Goal: Task Accomplishment & Management: Complete application form

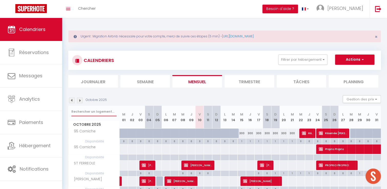
click at [87, 110] on input "text" at bounding box center [93, 111] width 45 height 9
type input "[PERSON_NAME]"
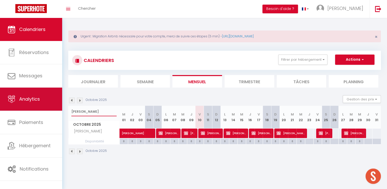
drag, startPoint x: 90, startPoint y: 114, endPoint x: 61, endPoint y: 108, distance: 29.2
click at [61, 108] on div "🟢 Des questions ou besoin d'assistance pour la migration AirBnB? Prenez rdv >>>…" at bounding box center [193, 92] width 387 height 148
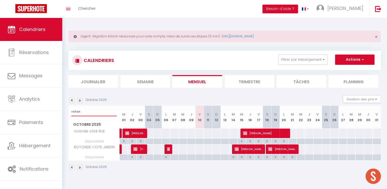
type input "roton"
click at [341, 60] on button "Actions" at bounding box center [354, 60] width 39 height 10
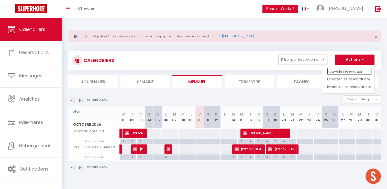
click at [342, 69] on link "Nouvelle réservation" at bounding box center [349, 72] width 45 height 8
select select
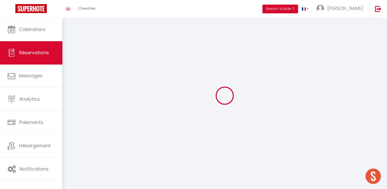
select select
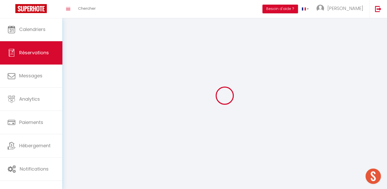
select select
checkbox input "false"
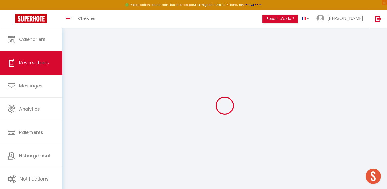
select select
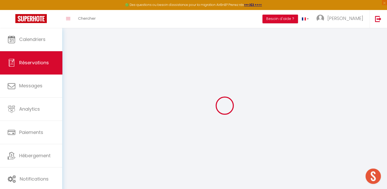
select select
checkbox input "false"
select select
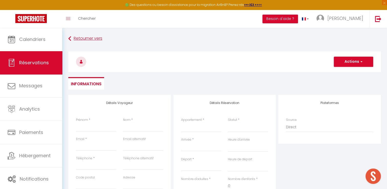
select select
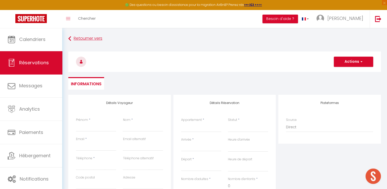
select select
checkbox input "false"
select select
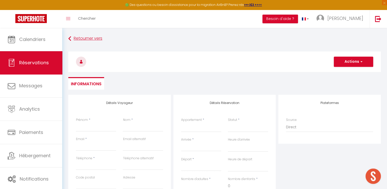
select select
checkbox input "false"
select select
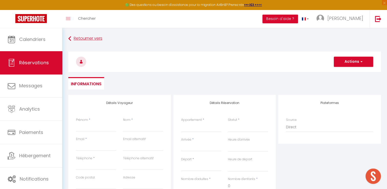
select select
click at [83, 129] on input "Prénom" at bounding box center [96, 126] width 40 height 9
type input "[PERSON_NAME]"
type input "[EMAIL_ADDRESS][DOMAIN_NAME]"
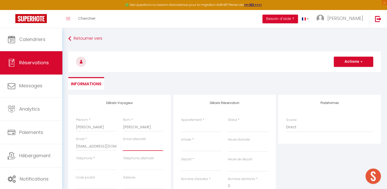
type input "[EMAIL_ADDRESS][DOMAIN_NAME]"
type input "0636052655"
type input "13013"
type input "[STREET_ADDRESS]"
type input "[GEOGRAPHIC_DATA]"
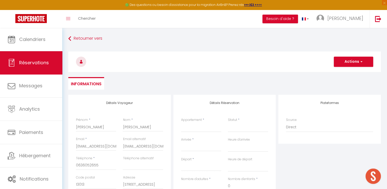
select select "FR"
select select
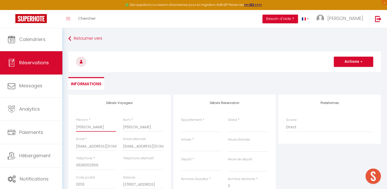
select select
checkbox input "false"
click at [192, 128] on select "95 Corniche Le Lacydon ROOFTOP SAINT [PERSON_NAME] Accoules [GEOGRAPHIC_DATA] L…" at bounding box center [201, 127] width 40 height 10
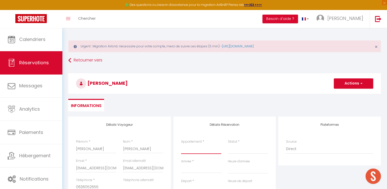
select select "71516"
click at [181, 144] on select "95 Corniche Le Lacydon ROOFTOP SAINT [PERSON_NAME] Accoules [GEOGRAPHIC_DATA] L…" at bounding box center [201, 149] width 40 height 10
select select
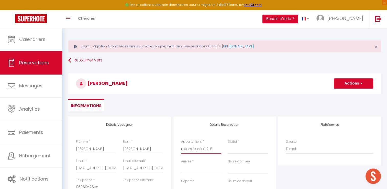
select select
checkbox input "false"
select select
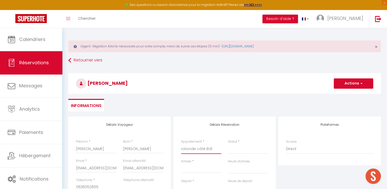
select select
checkbox input "false"
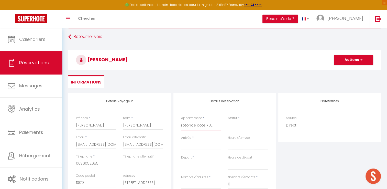
scroll to position [51, 0]
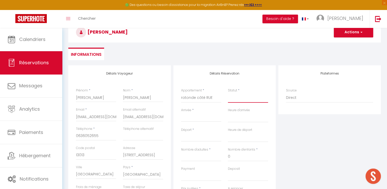
click at [242, 97] on select "Confirmé Non Confirmé [PERSON_NAME] par le voyageur No Show Request" at bounding box center [248, 98] width 40 height 10
select select "1"
click at [228, 93] on select "Confirmé Non Confirmé [PERSON_NAME] par le voyageur No Show Request" at bounding box center [248, 98] width 40 height 10
select select
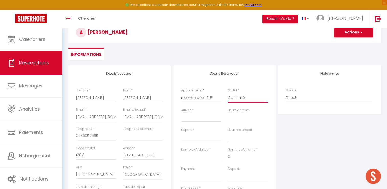
select select
checkbox input "false"
click at [204, 115] on input "Arrivée" at bounding box center [201, 117] width 40 height 7
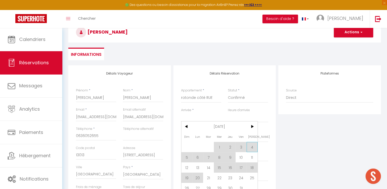
click at [252, 147] on span "4" at bounding box center [252, 147] width 11 height 10
type input "[PERSON_NAME] 04 Octobre 2025"
select select
type input "Dim 05 Octobre 2025"
select select
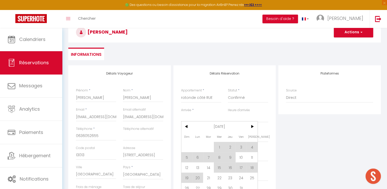
select select
checkbox input "false"
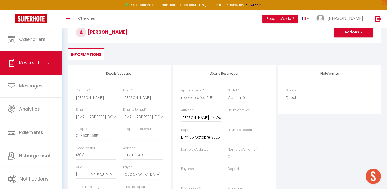
click at [200, 135] on input "Dim 05 Octobre 2025" at bounding box center [201, 137] width 40 height 7
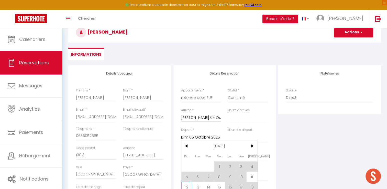
click at [189, 184] on span "12" at bounding box center [187, 187] width 11 height 10
select select
type input "Dim 12 Octobre 2025"
select select
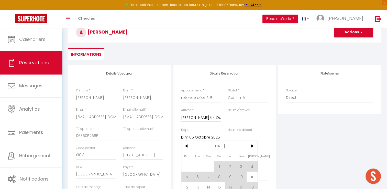
select select
checkbox input "false"
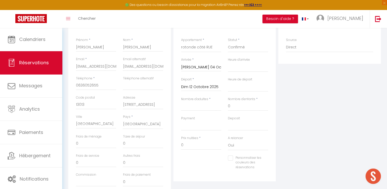
scroll to position [102, 0]
click at [192, 104] on input "Nombre d'adultes" at bounding box center [201, 105] width 40 height 9
type input "4"
select select
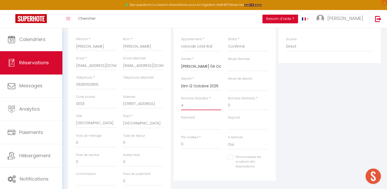
select select
checkbox input "false"
select select
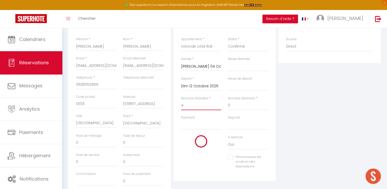
select select
checkbox input "false"
type input "4"
click at [194, 126] on select "OK KO" at bounding box center [201, 125] width 40 height 10
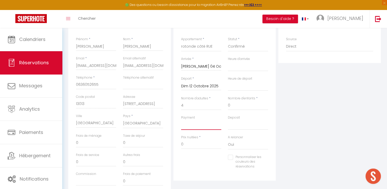
select select "12"
click at [181, 120] on select "OK KO" at bounding box center [201, 125] width 40 height 10
select select
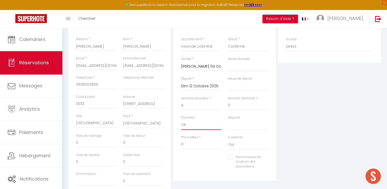
checkbox input "false"
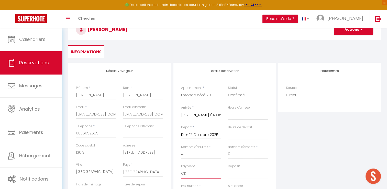
scroll to position [26, 0]
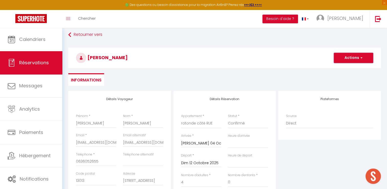
click at [353, 60] on button "Actions" at bounding box center [353, 58] width 39 height 10
click at [348, 72] on ul "Enregistrer" at bounding box center [348, 69] width 41 height 10
click at [348, 70] on div "[PERSON_NAME] Actions Enregistrer Actions Enregistrer [PERSON_NAME] et éditer E…" at bounding box center [225, 56] width 320 height 27
click at [345, 63] on h3 "[PERSON_NAME]" at bounding box center [224, 58] width 313 height 20
click at [344, 60] on button "Actions" at bounding box center [353, 58] width 39 height 10
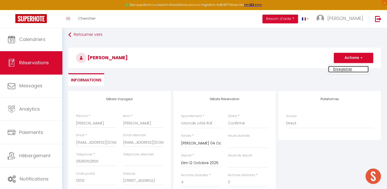
click at [341, 67] on link "Enregistrer" at bounding box center [348, 69] width 40 height 7
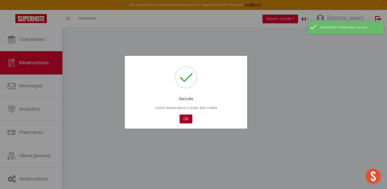
click at [185, 115] on button "OK" at bounding box center [186, 118] width 13 height 9
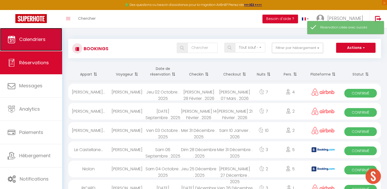
click at [39, 44] on link "Calendriers" at bounding box center [31, 39] width 62 height 23
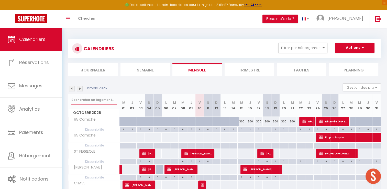
click at [88, 102] on input "text" at bounding box center [93, 99] width 45 height 9
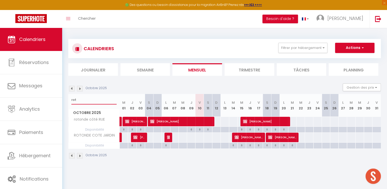
type input "rot"
click at [362, 48] on span "button" at bounding box center [362, 47] width 3 height 5
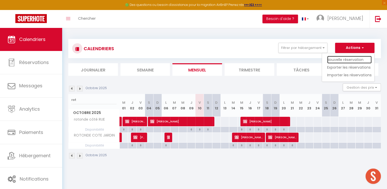
click at [356, 60] on link "Nouvelle réservation" at bounding box center [349, 60] width 45 height 8
select select
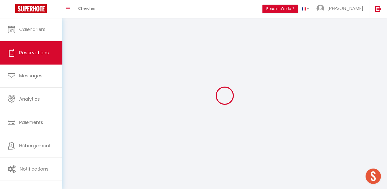
select select
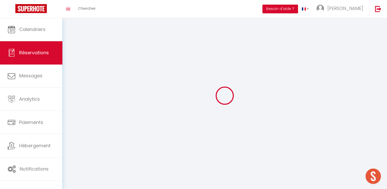
select select
checkbox input "false"
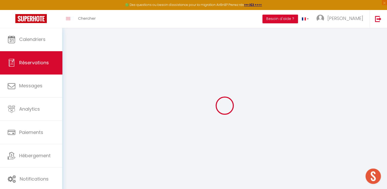
select select
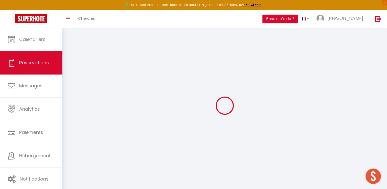
select select
checkbox input "false"
select select
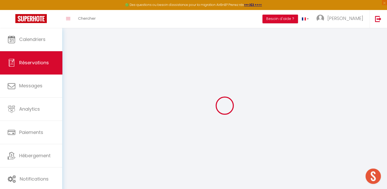
select select
checkbox input "false"
select select
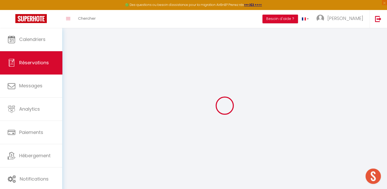
select select
checkbox input "false"
select select
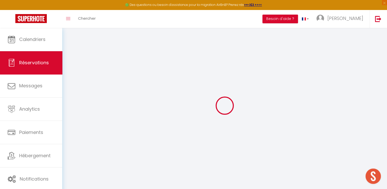
select select
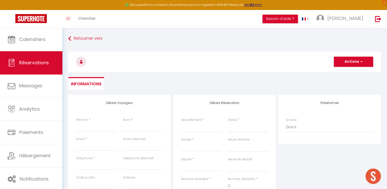
click at [102, 122] on div "Prénom *" at bounding box center [96, 125] width 40 height 14
click at [103, 124] on input "Prénom" at bounding box center [96, 126] width 40 height 9
type input "[PERSON_NAME]"
type input "[EMAIL_ADDRESS][DOMAIN_NAME]"
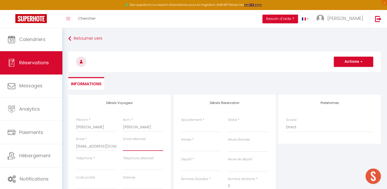
type input "[EMAIL_ADDRESS][DOMAIN_NAME]"
type input "0636052655"
type input "13013"
type input "[STREET_ADDRESS]"
type input "[GEOGRAPHIC_DATA]"
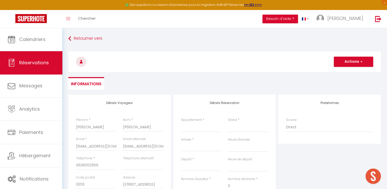
select select "FR"
select select
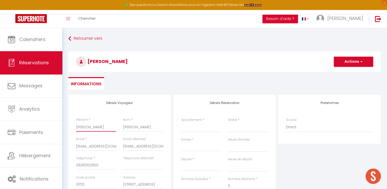
select select
checkbox input "false"
click at [202, 125] on select "95 Corniche Le Lacydon ROOFTOP SAINT [PERSON_NAME] Accoules [GEOGRAPHIC_DATA] L…" at bounding box center [201, 127] width 40 height 10
select select "71516"
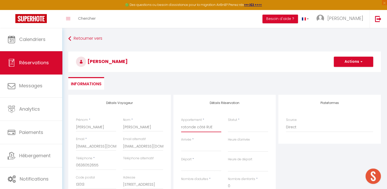
click at [181, 122] on select "95 Corniche Le Lacydon ROOFTOP SAINT [PERSON_NAME] Accoules [GEOGRAPHIC_DATA] L…" at bounding box center [201, 127] width 40 height 10
select select
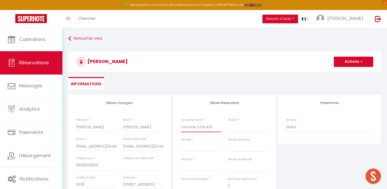
select select
checkbox input "false"
select select
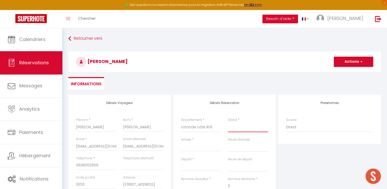
select select
checkbox input "false"
click at [246, 123] on select "Confirmé Non Confirmé [PERSON_NAME] par le voyageur No Show Request" at bounding box center [248, 127] width 40 height 10
select select "1"
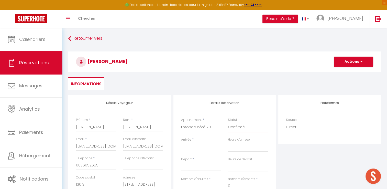
click at [228, 122] on select "Confirmé Non Confirmé [PERSON_NAME] par le voyageur No Show Request" at bounding box center [248, 127] width 40 height 10
select select
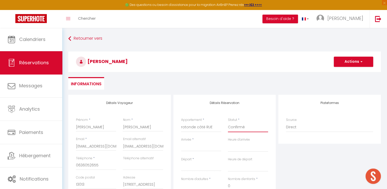
checkbox input "false"
click at [200, 148] on input "Arrivée" at bounding box center [201, 147] width 40 height 7
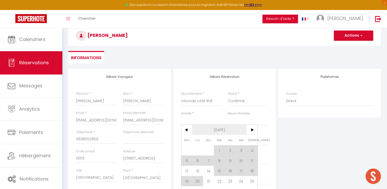
scroll to position [77, 0]
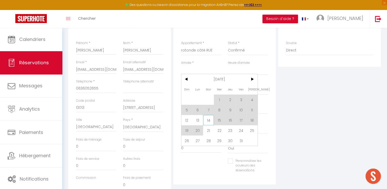
click at [209, 121] on span "14" at bounding box center [208, 120] width 11 height 10
type input "[DATE] Octobre 2025"
select select
type input "Mer 15 Octobre 2025"
select select
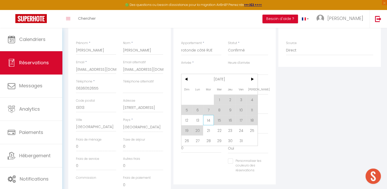
select select
checkbox input "false"
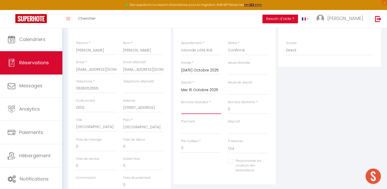
click at [198, 109] on input "Nombre d'adultes" at bounding box center [201, 109] width 40 height 9
type input "2"
select select
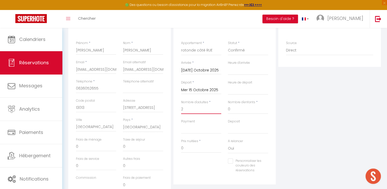
select select
checkbox input "false"
select select
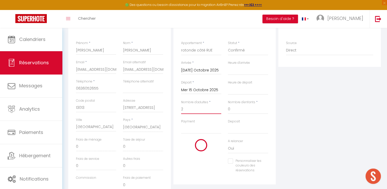
select select
checkbox input "false"
type input "2"
click at [196, 127] on select "OK KO" at bounding box center [201, 129] width 40 height 10
select select "12"
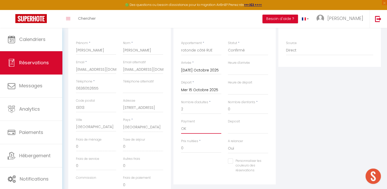
click at [181, 124] on select "OK KO" at bounding box center [201, 129] width 40 height 10
select select
checkbox input "false"
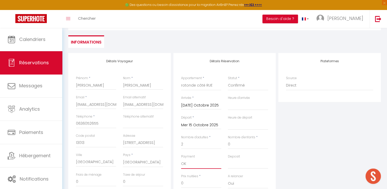
scroll to position [44, 0]
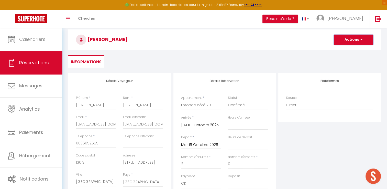
click at [352, 44] on button "Actions" at bounding box center [353, 40] width 39 height 10
click at [347, 51] on link "Enregistrer" at bounding box center [348, 51] width 40 height 7
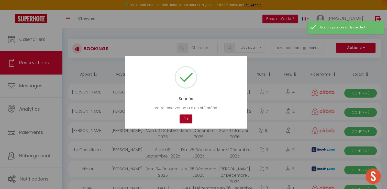
click at [181, 119] on button "OK" at bounding box center [186, 118] width 13 height 9
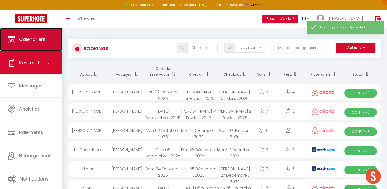
click at [22, 45] on link "Calendriers" at bounding box center [31, 39] width 62 height 23
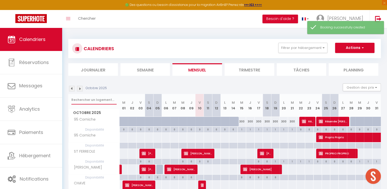
click at [102, 103] on input "text" at bounding box center [93, 99] width 45 height 9
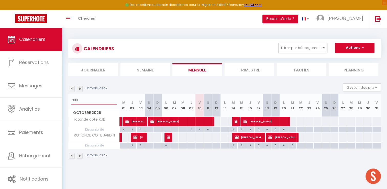
type input "roto"
click at [356, 50] on button "Actions" at bounding box center [354, 48] width 39 height 10
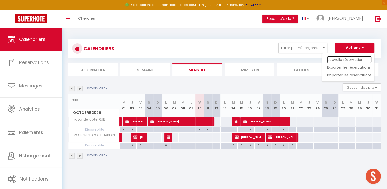
click at [349, 60] on link "Nouvelle réservation" at bounding box center [349, 60] width 45 height 8
select select
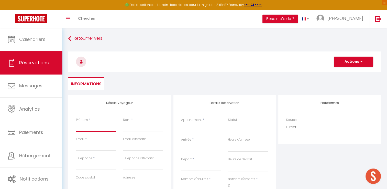
click at [88, 127] on input "Prénom" at bounding box center [96, 126] width 40 height 9
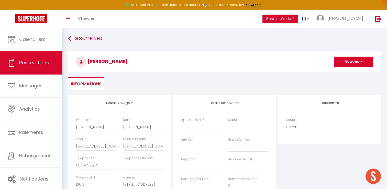
click at [184, 126] on select "95 Corniche Le Lacydon ROOFTOP SAINT [PERSON_NAME] Accoules [GEOGRAPHIC_DATA] L…" at bounding box center [201, 127] width 40 height 10
click at [181, 122] on select "95 Corniche Le Lacydon ROOFTOP SAINT [PERSON_NAME] Accoules [GEOGRAPHIC_DATA] L…" at bounding box center [201, 127] width 40 height 10
click at [235, 129] on select "Confirmé Non Confirmé [PERSON_NAME] par le voyageur No Show Request" at bounding box center [248, 127] width 40 height 10
click at [228, 122] on select "Confirmé Non Confirmé [PERSON_NAME] par le voyageur No Show Request" at bounding box center [248, 127] width 40 height 10
click at [195, 144] on div "< [DATE] > Dim Lun Mar Mer Jeu Ven Sam 1 2 3 4 5 6 7 8 9 10 11 12 13 14 15 16 1…" at bounding box center [201, 146] width 40 height 9
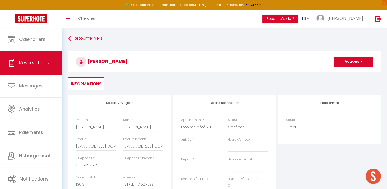
click at [196, 145] on input "Arrivée" at bounding box center [201, 147] width 40 height 7
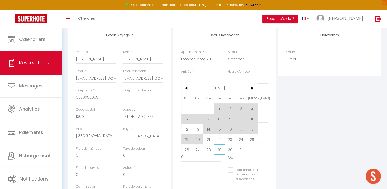
scroll to position [77, 0]
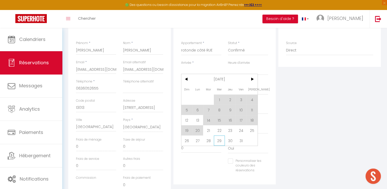
click at [221, 141] on span "29" at bounding box center [219, 140] width 11 height 10
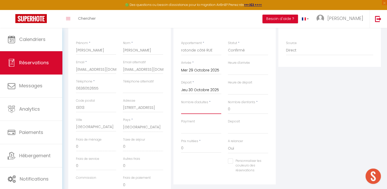
click at [199, 109] on input "Nombre d'adultes" at bounding box center [201, 109] width 40 height 9
click at [188, 91] on input "Jeu 30 Octobre 2025" at bounding box center [201, 90] width 40 height 7
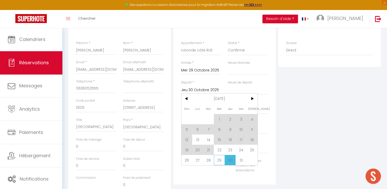
click at [220, 156] on span "29" at bounding box center [219, 160] width 11 height 10
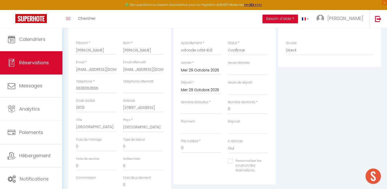
scroll to position [98, 0]
click at [198, 112] on input "Nombre d'adultes" at bounding box center [201, 109] width 40 height 9
click at [198, 107] on input "Nombre d'adultes" at bounding box center [201, 109] width 40 height 9
click at [200, 91] on input "Mer 29 Octobre 2025" at bounding box center [201, 90] width 40 height 7
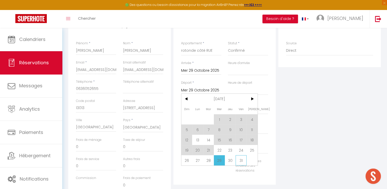
click at [243, 161] on span "31" at bounding box center [241, 160] width 11 height 10
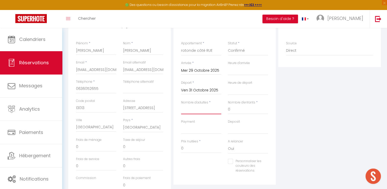
click at [196, 108] on input "Nombre d'adultes" at bounding box center [201, 109] width 40 height 9
click at [202, 126] on select "OK KO" at bounding box center [201, 129] width 40 height 10
click at [181, 124] on select "OK KO" at bounding box center [201, 129] width 40 height 10
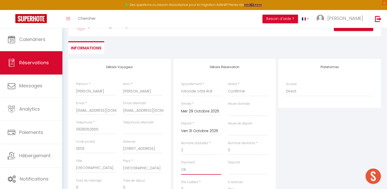
scroll to position [0, 0]
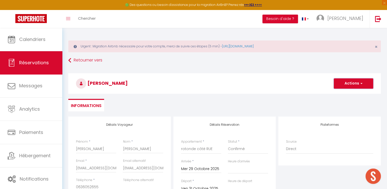
click at [353, 83] on button "Actions" at bounding box center [353, 83] width 39 height 10
click at [350, 92] on link "Enregistrer" at bounding box center [348, 94] width 40 height 7
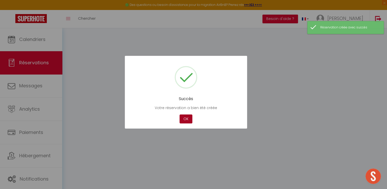
click at [187, 118] on button "OK" at bounding box center [186, 118] width 13 height 9
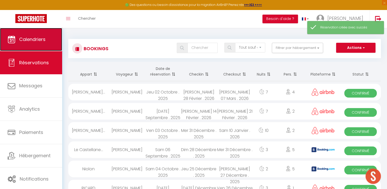
click at [23, 42] on span "Calendriers" at bounding box center [32, 39] width 26 height 6
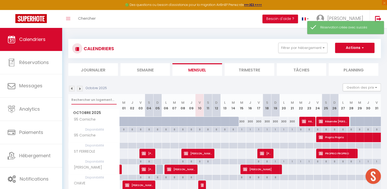
click at [99, 102] on input "text" at bounding box center [93, 99] width 45 height 9
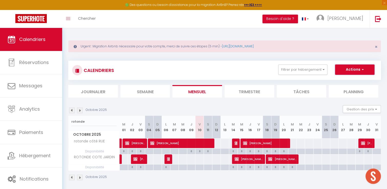
click at [363, 70] on span "button" at bounding box center [362, 69] width 3 height 5
click at [345, 82] on link "Nouvelle réservation" at bounding box center [349, 82] width 45 height 8
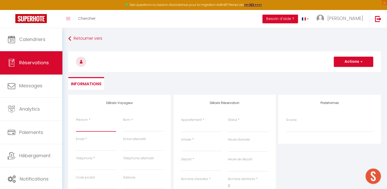
click at [92, 128] on input "Prénom" at bounding box center [96, 126] width 40 height 9
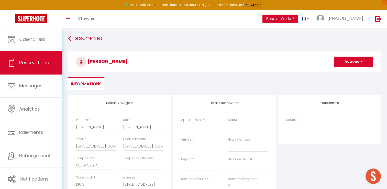
click at [181, 129] on select "95 Corniche Le Lacydon ROOFTOP SAINT [PERSON_NAME] Accoules [GEOGRAPHIC_DATA] L…" at bounding box center [201, 127] width 40 height 10
click at [181, 122] on select "95 Corniche Le Lacydon ROOFTOP SAINT [PERSON_NAME] Accoules [GEOGRAPHIC_DATA] L…" at bounding box center [201, 127] width 40 height 10
click at [195, 148] on input "Arrivée" at bounding box center [201, 147] width 40 height 7
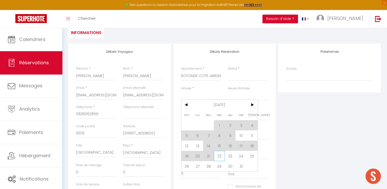
scroll to position [73, 0]
click at [237, 134] on span "10" at bounding box center [241, 136] width 11 height 10
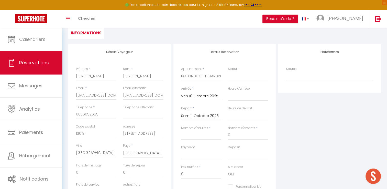
click at [201, 116] on input "Sam 11 Octobre 2025" at bounding box center [201, 116] width 40 height 7
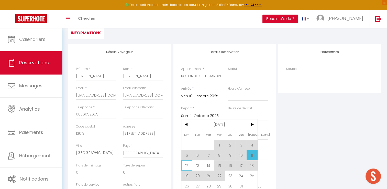
click at [187, 164] on span "12" at bounding box center [187, 165] width 11 height 10
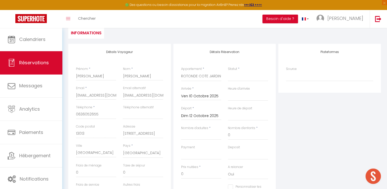
drag, startPoint x: 241, startPoint y: 62, endPoint x: 239, endPoint y: 69, distance: 7.5
click at [240, 66] on div "Détails Réservation Appartement * 95 Corniche Le Lacydon ROOFTOP [GEOGRAPHIC_DA…" at bounding box center [225, 127] width 103 height 166
click at [238, 70] on span "*" at bounding box center [239, 69] width 2 height 4
click at [234, 77] on select "Confirmé Non Confirmé [PERSON_NAME] par le voyageur No Show Request" at bounding box center [248, 76] width 40 height 10
click at [228, 71] on select "Confirmé Non Confirmé [PERSON_NAME] par le voyageur No Show Request" at bounding box center [248, 76] width 40 height 10
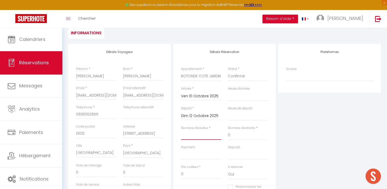
click at [203, 131] on input "Nombre d'adultes" at bounding box center [201, 135] width 40 height 9
click at [203, 152] on select "OK KO" at bounding box center [201, 155] width 40 height 10
click at [181, 150] on select "OK KO" at bounding box center [201, 155] width 40 height 10
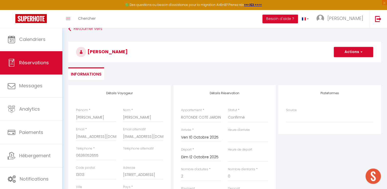
scroll to position [0, 0]
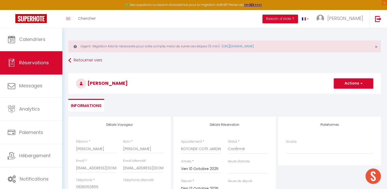
click at [352, 81] on button "Actions" at bounding box center [353, 83] width 39 height 10
click at [351, 95] on link "Enregistrer" at bounding box center [348, 94] width 40 height 7
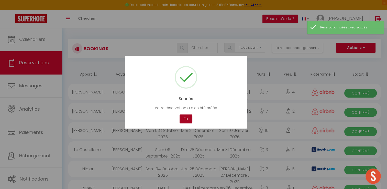
click at [184, 120] on button "OK" at bounding box center [186, 118] width 13 height 9
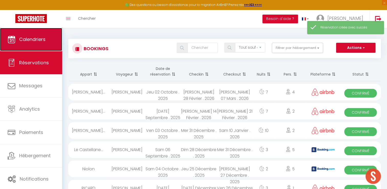
click at [52, 45] on link "Calendriers" at bounding box center [31, 39] width 62 height 23
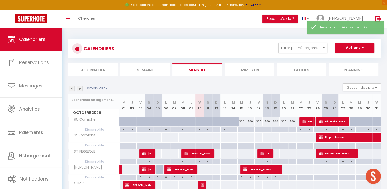
click at [102, 98] on input "text" at bounding box center [93, 99] width 45 height 9
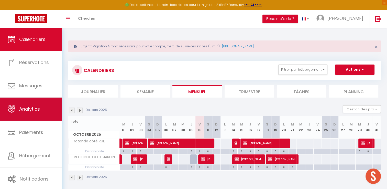
drag, startPoint x: 86, startPoint y: 119, endPoint x: 61, endPoint y: 119, distance: 25.1
click at [61, 119] on div "🟢 Des questions ou besoin d'assistance pour la migration AirBnB? Prenez rdv >>>…" at bounding box center [193, 110] width 387 height 164
